Goal: Information Seeking & Learning: Learn about a topic

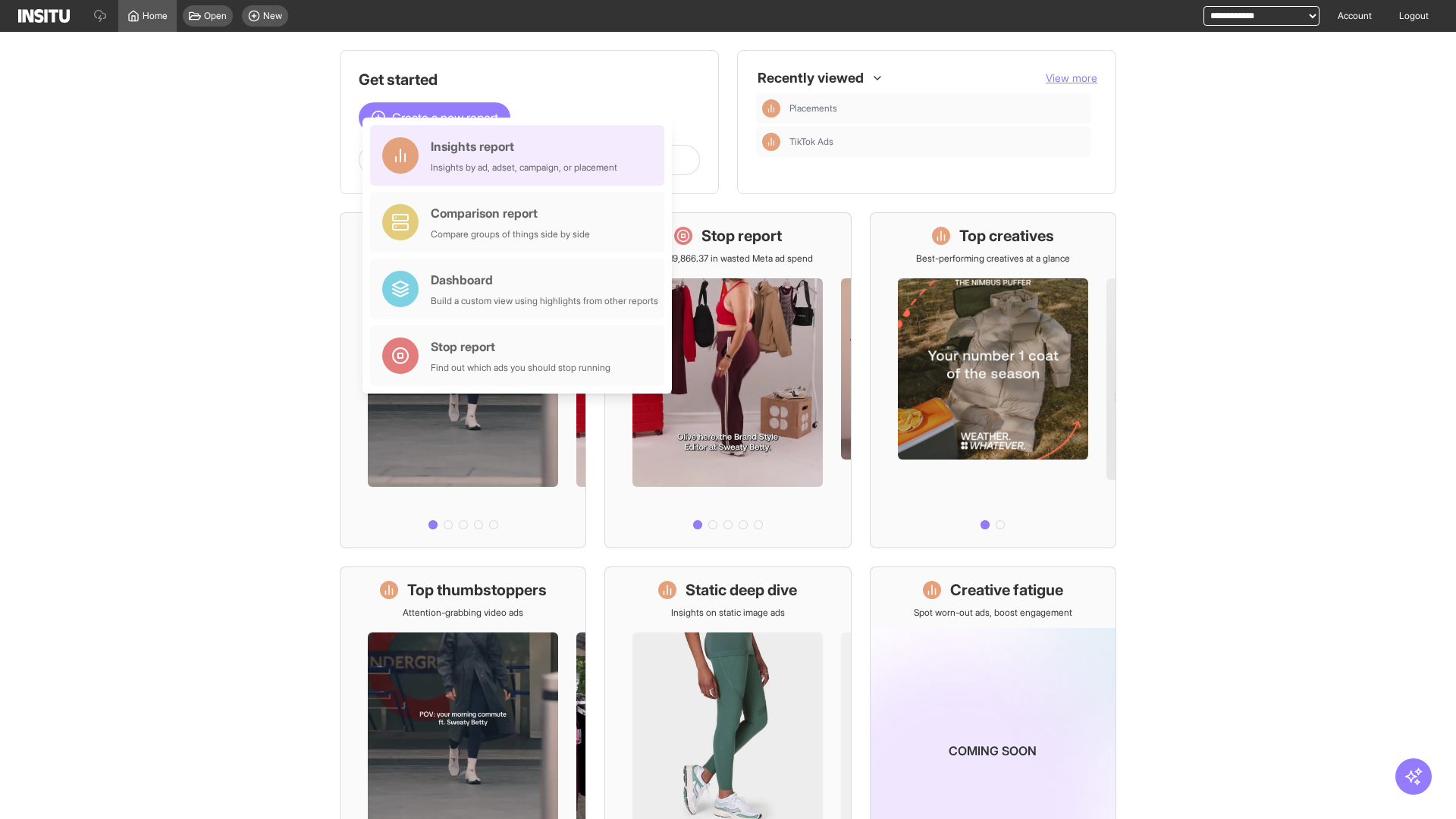
click at [521, 156] on div "Insights report Insights by ad, adset, campaign, or placement" at bounding box center [524, 156] width 186 height 37
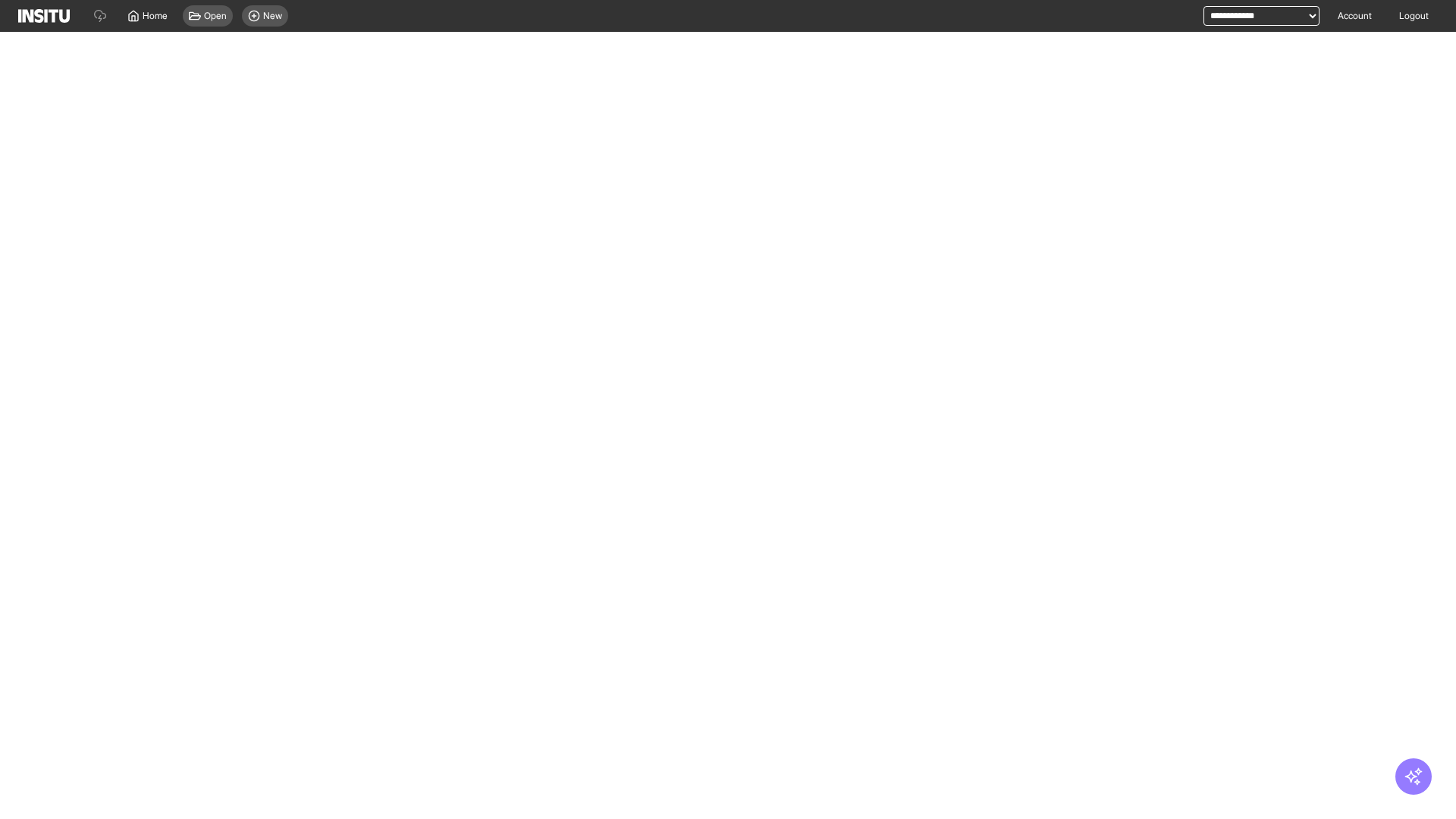
select select "**"
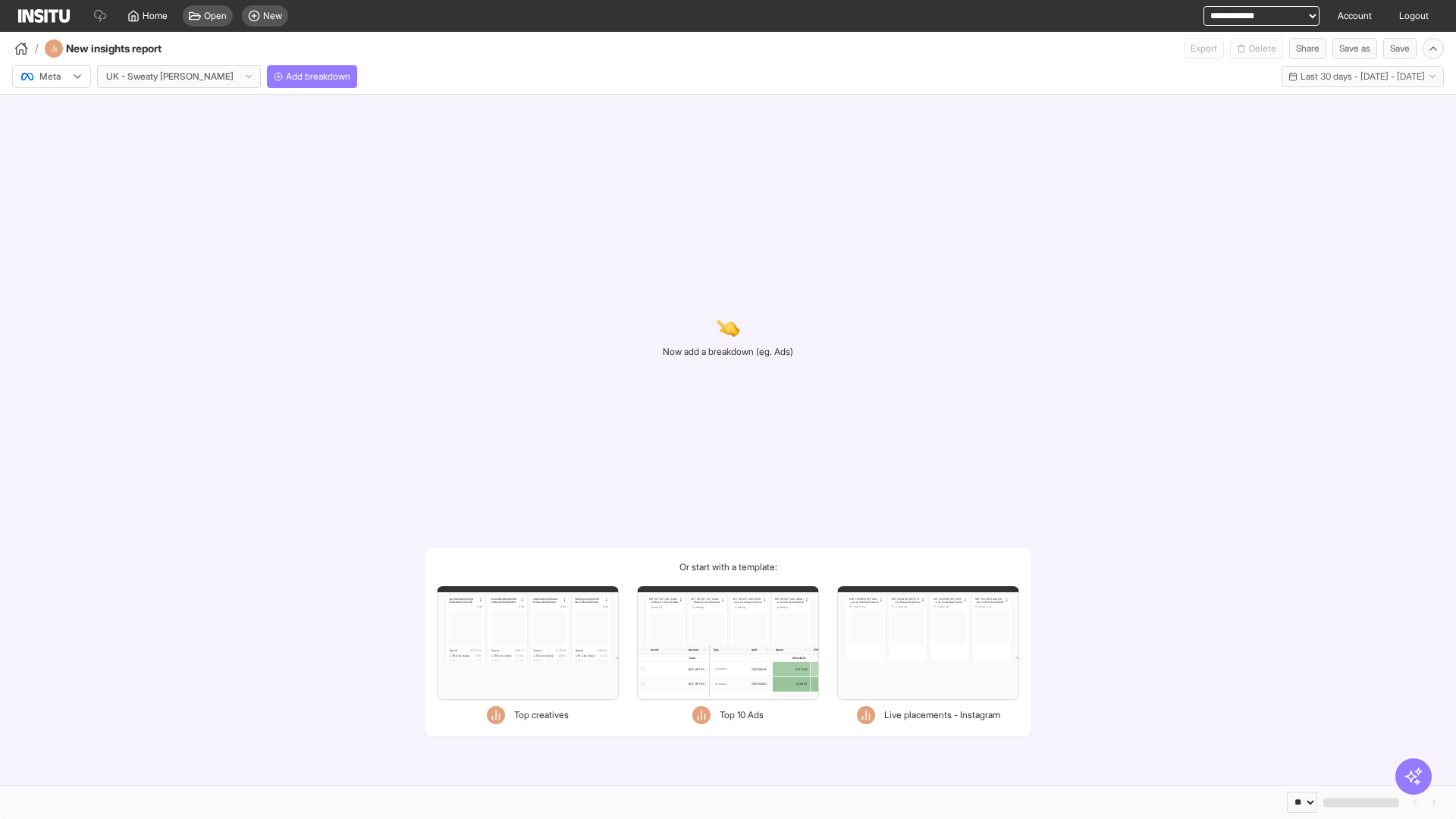
click at [52, 76] on div at bounding box center [41, 76] width 43 height 15
click at [51, 109] on span "Meta" at bounding box center [50, 109] width 21 height 14
click at [286, 76] on span "Add breakdown" at bounding box center [318, 76] width 64 height 12
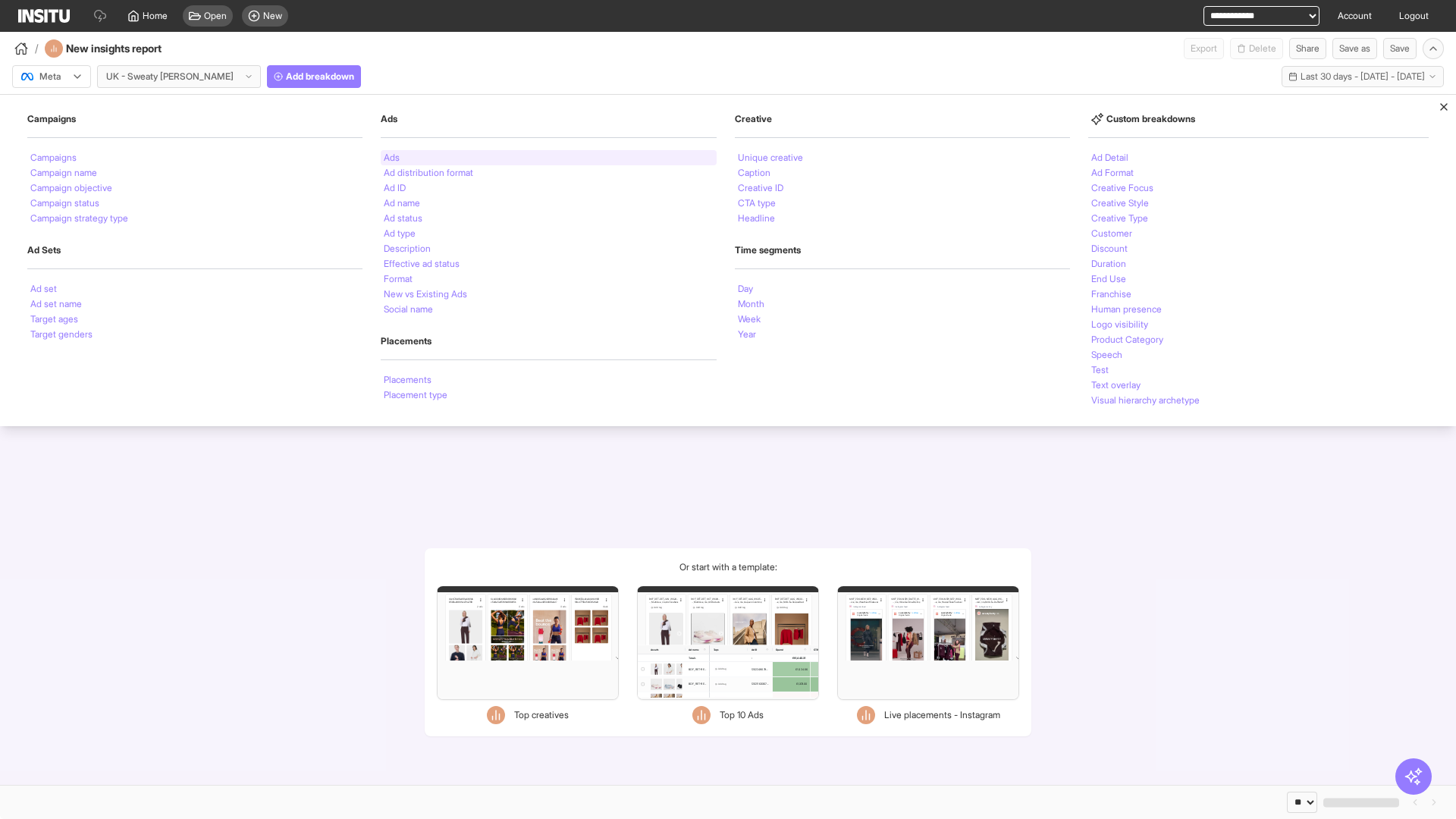
click at [390, 158] on li "Ads" at bounding box center [392, 158] width 16 height 9
